Goal: Entertainment & Leisure: Consume media (video, audio)

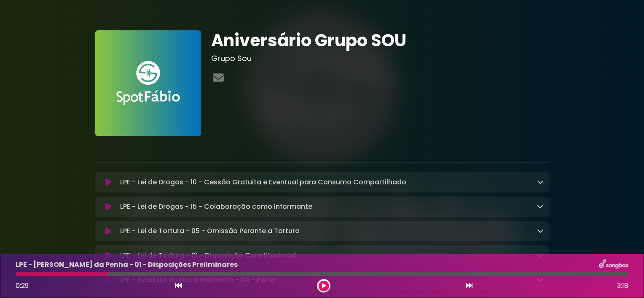
click at [324, 287] on icon at bounding box center [324, 286] width 4 height 5
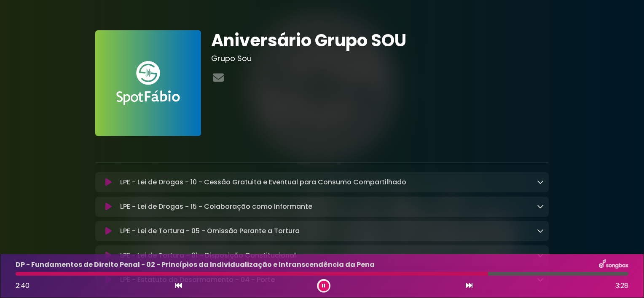
click at [321, 285] on button at bounding box center [324, 286] width 11 height 11
click at [321, 287] on button at bounding box center [324, 286] width 11 height 11
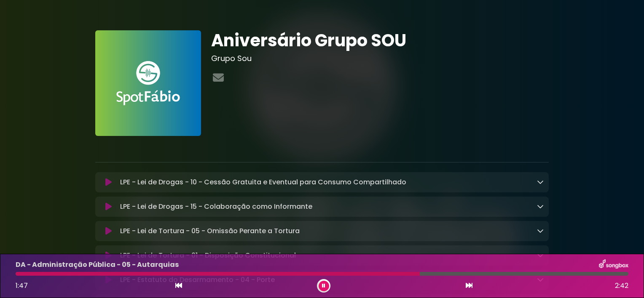
click at [319, 282] on button at bounding box center [324, 286] width 11 height 11
click at [325, 288] on icon at bounding box center [324, 286] width 4 height 5
click at [327, 282] on div at bounding box center [323, 285] width 13 height 13
click at [319, 285] on button at bounding box center [324, 286] width 11 height 11
click at [327, 287] on button at bounding box center [324, 286] width 11 height 11
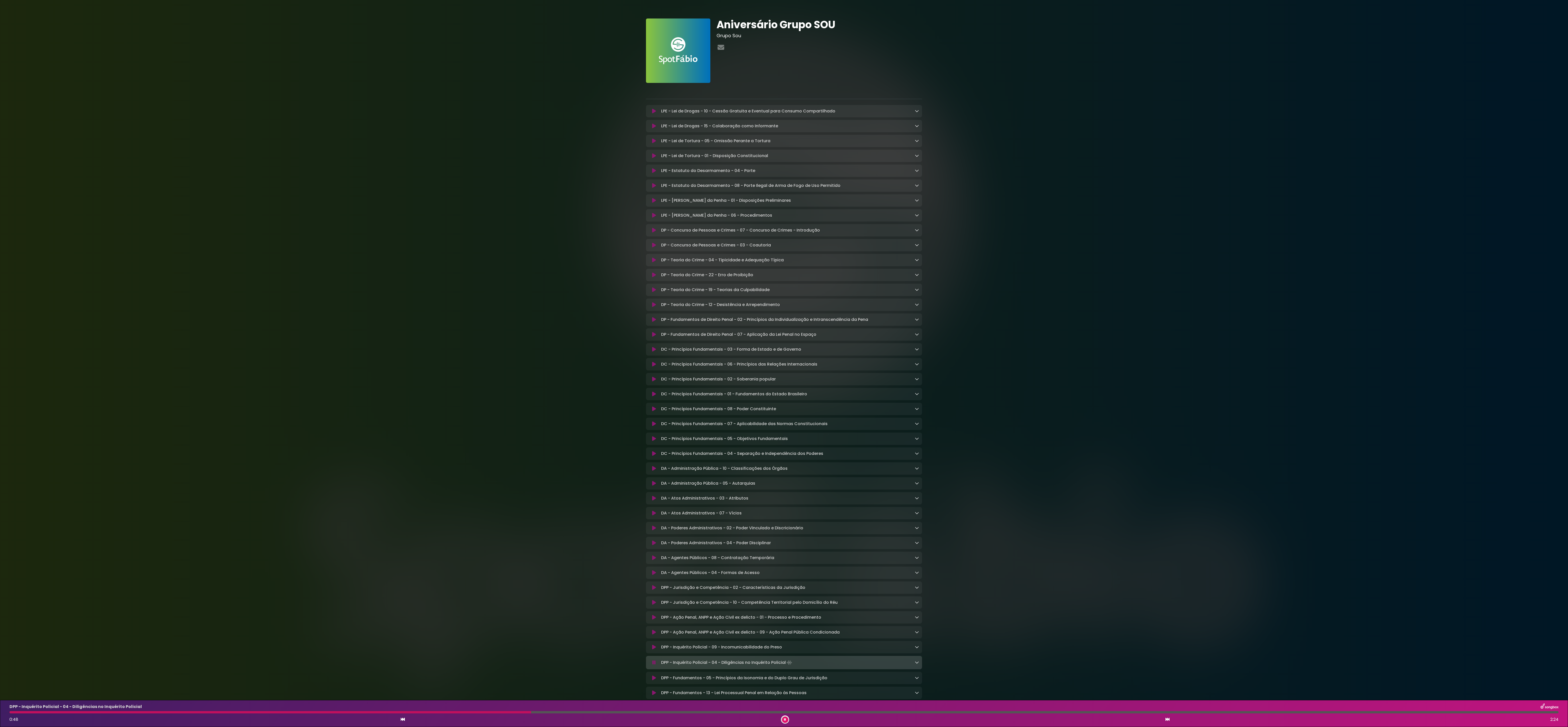
drag, startPoint x: 376, startPoint y: 1, endPoint x: 1034, endPoint y: 370, distance: 754.4
click at [392, 181] on div "Aniversário Grupo SOU Grupo Sou" at bounding box center [784, 357] width 1568 height 701
drag, startPoint x: 1419, startPoint y: 8, endPoint x: 891, endPoint y: 674, distance: 849.9
click at [392, 181] on div "DPP - Fundamentos - 05 - Princípios da Isonomia e do Duplo Grau de Jurisdição L…" at bounding box center [783, 678] width 276 height 12
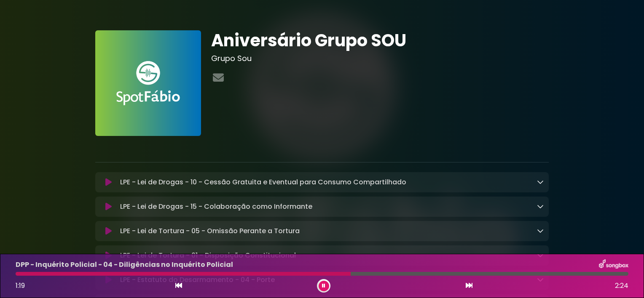
drag, startPoint x: 2047, startPoint y: 16, endPoint x: 337, endPoint y: 63, distance: 1710.5
click at [337, 63] on div "Aniversário Grupo SOU Grupo Sou" at bounding box center [380, 83] width 348 height 106
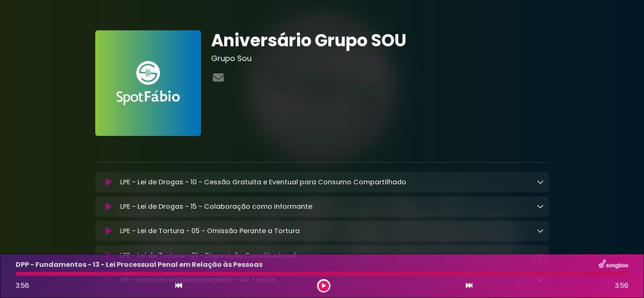
click at [324, 280] on div at bounding box center [323, 285] width 13 height 13
click at [322, 287] on icon at bounding box center [324, 286] width 4 height 5
click at [312, 191] on div "LPE - Lei de Drogas - 10 - Cessão Gratuita e Eventual para Consumo Compartilhad…" at bounding box center [321, 182] width 453 height 20
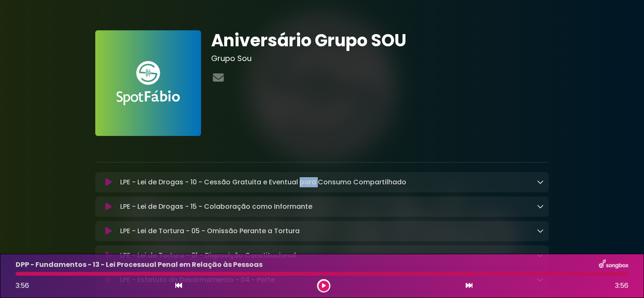
click at [106, 180] on icon at bounding box center [108, 182] width 6 height 8
